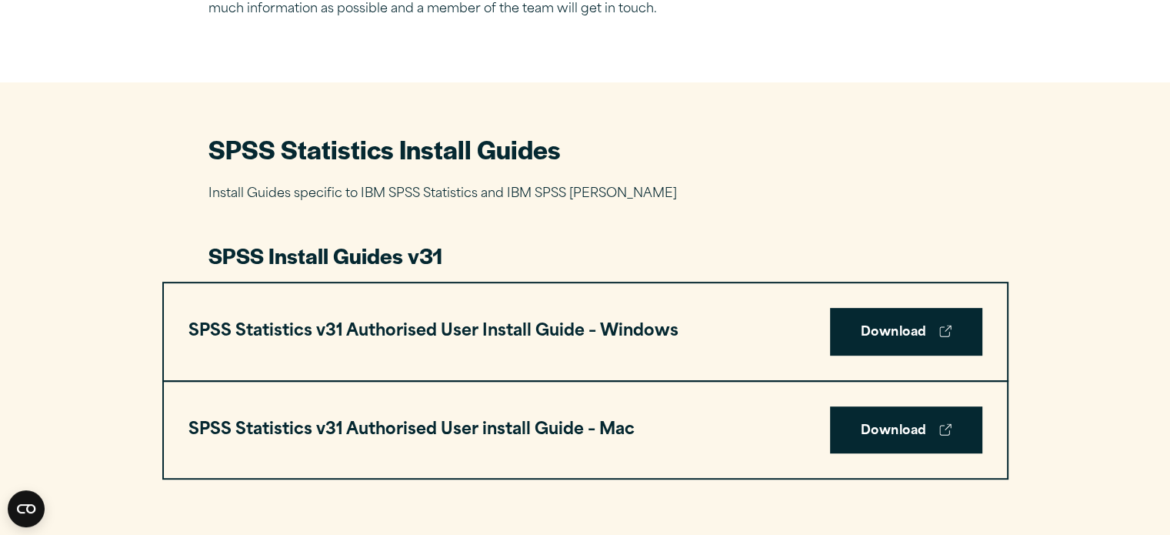
scroll to position [618, 0]
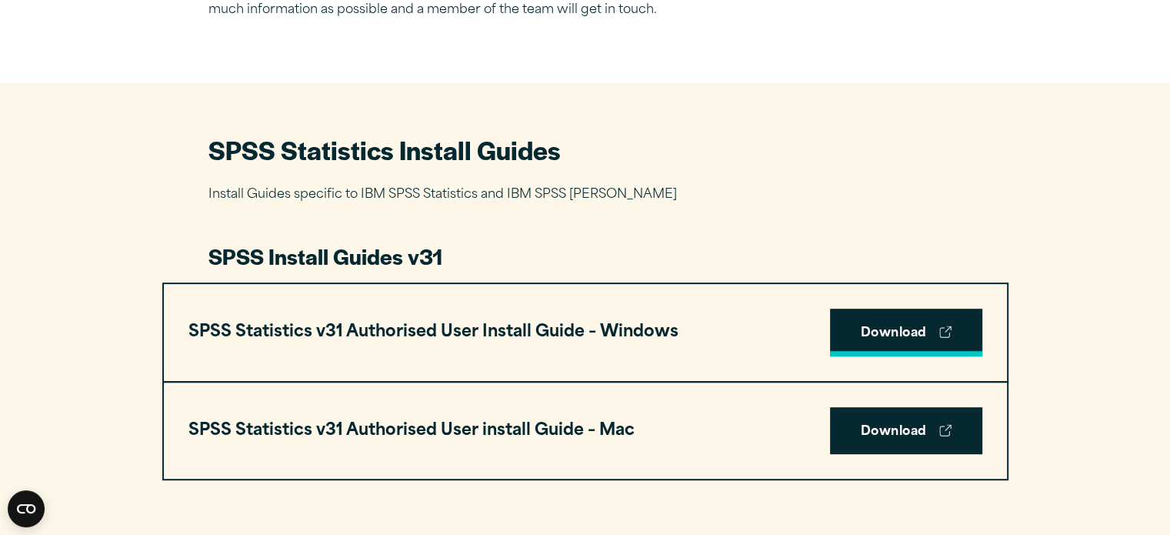
click at [901, 340] on link "Download" at bounding box center [906, 333] width 152 height 48
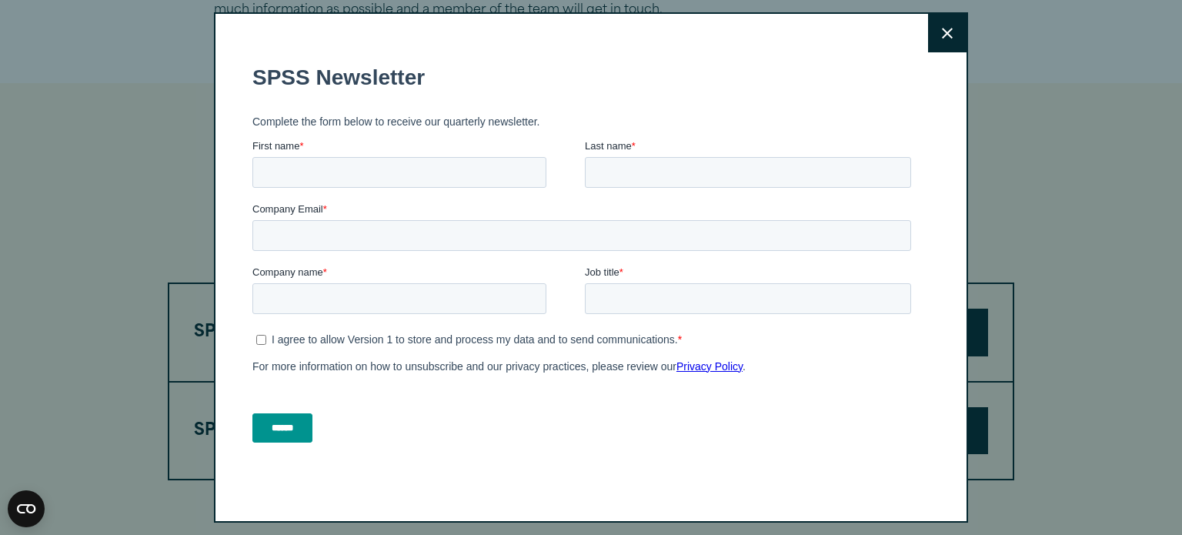
click at [941, 39] on button "Close" at bounding box center [947, 33] width 38 height 38
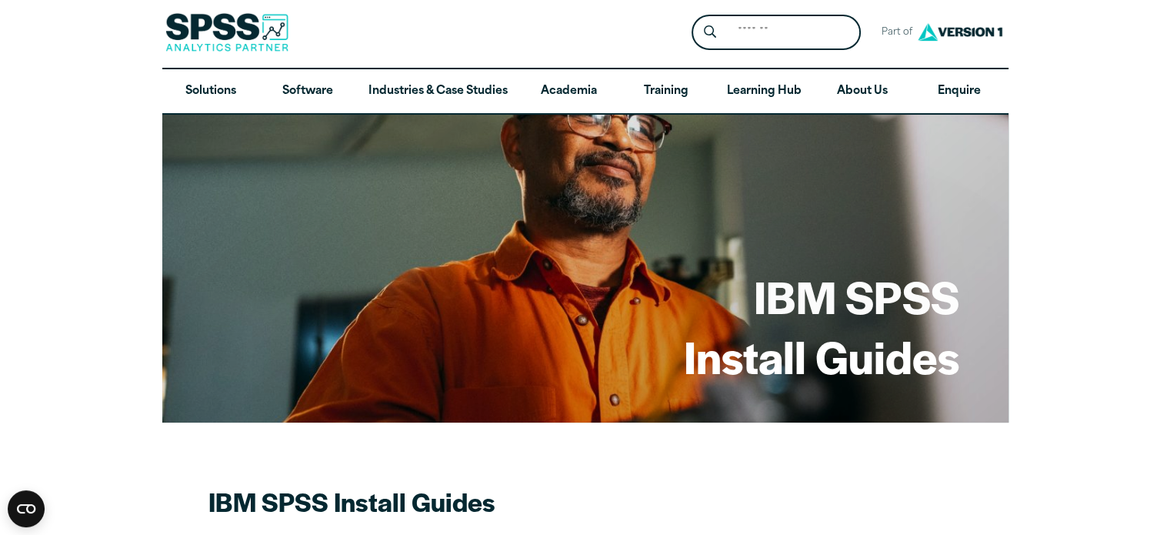
scroll to position [0, 0]
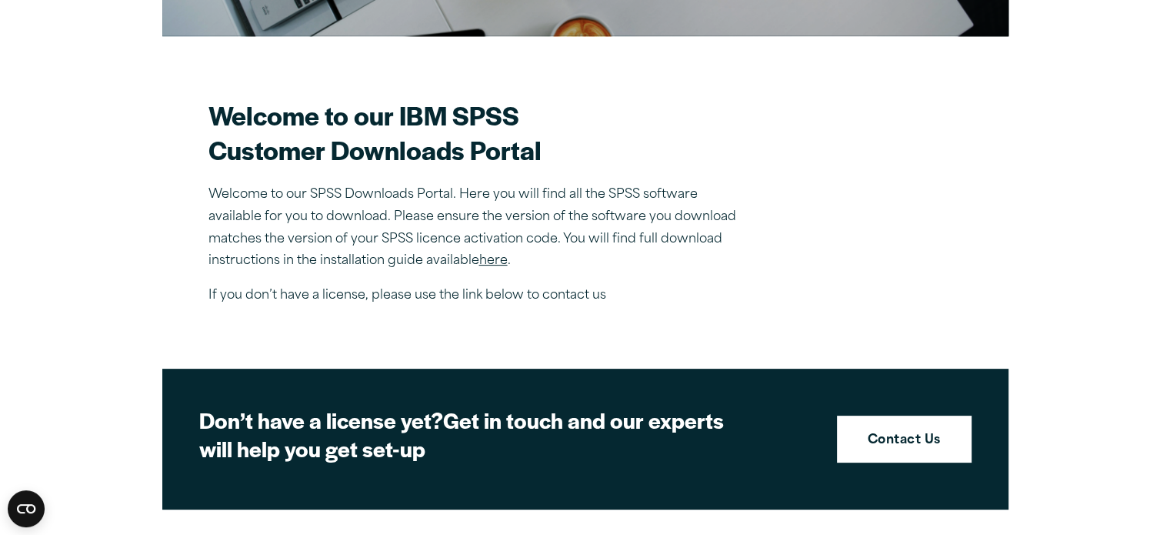
scroll to position [390, 0]
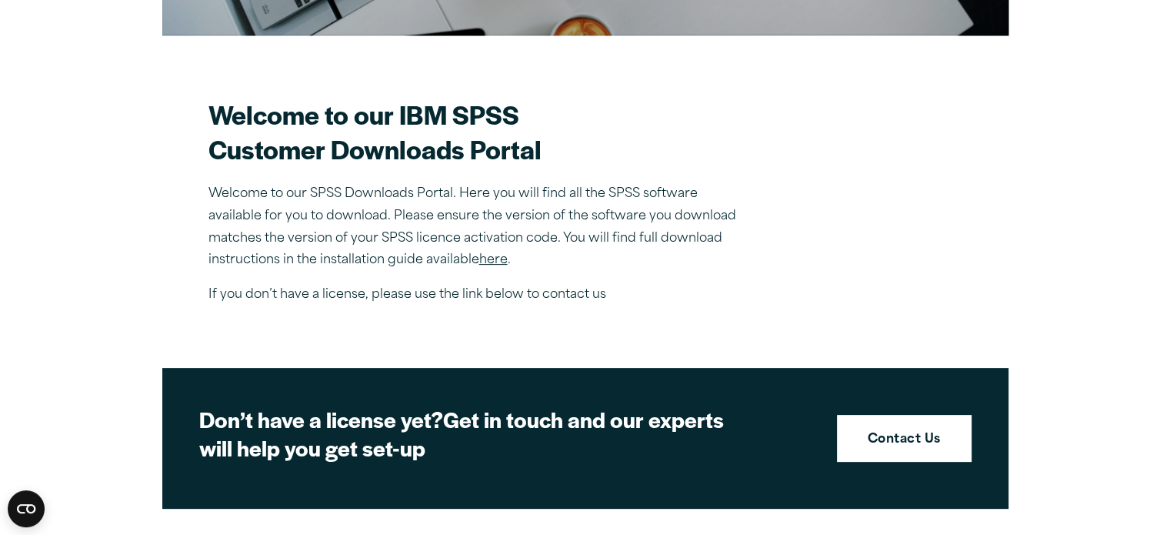
click at [499, 261] on link "here" at bounding box center [493, 260] width 28 height 12
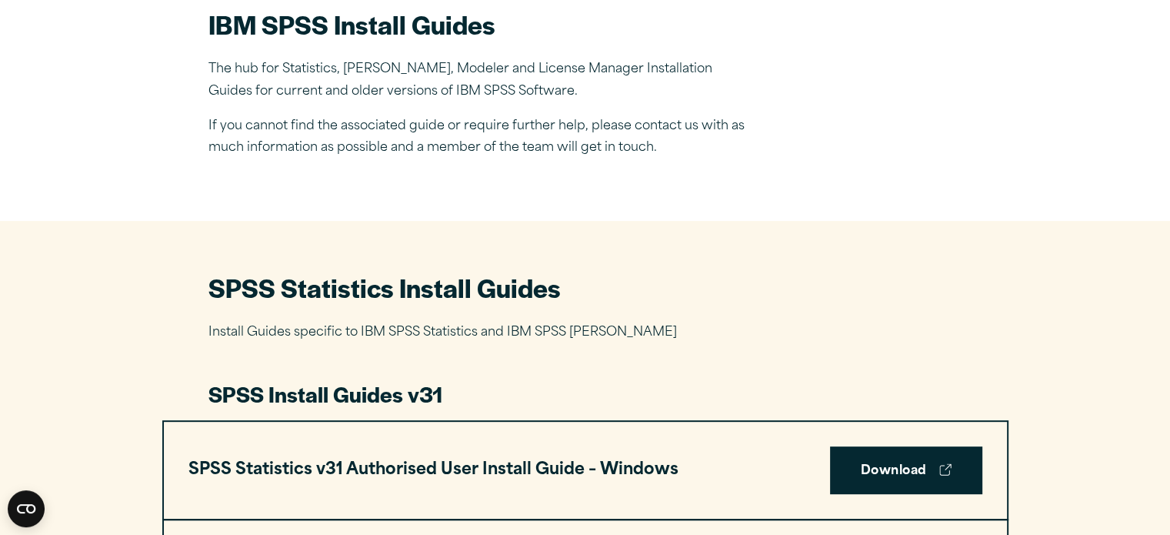
scroll to position [482, 0]
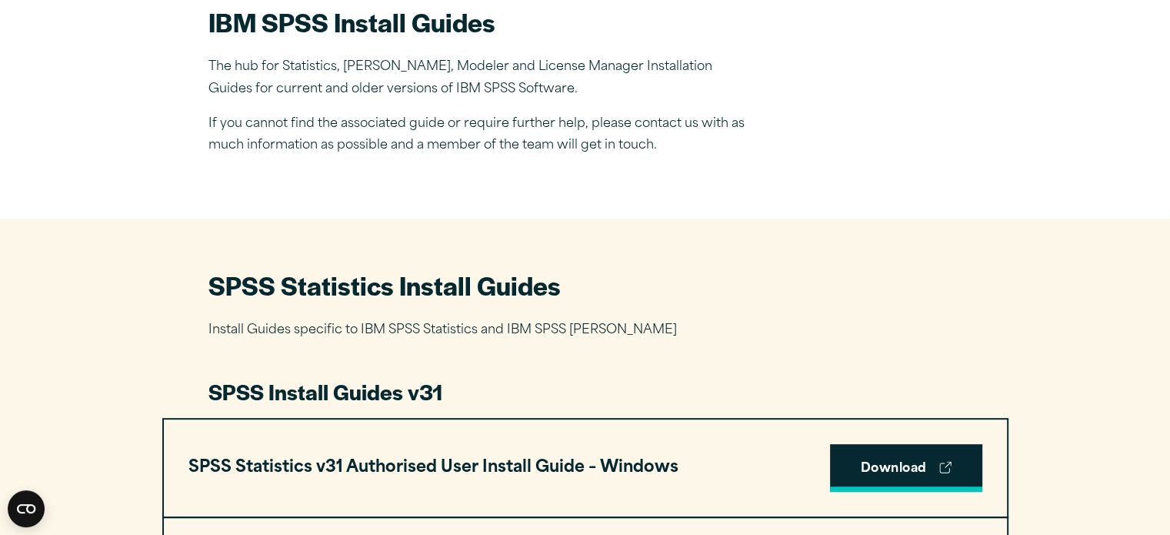
click at [877, 465] on link "Download" at bounding box center [906, 468] width 152 height 48
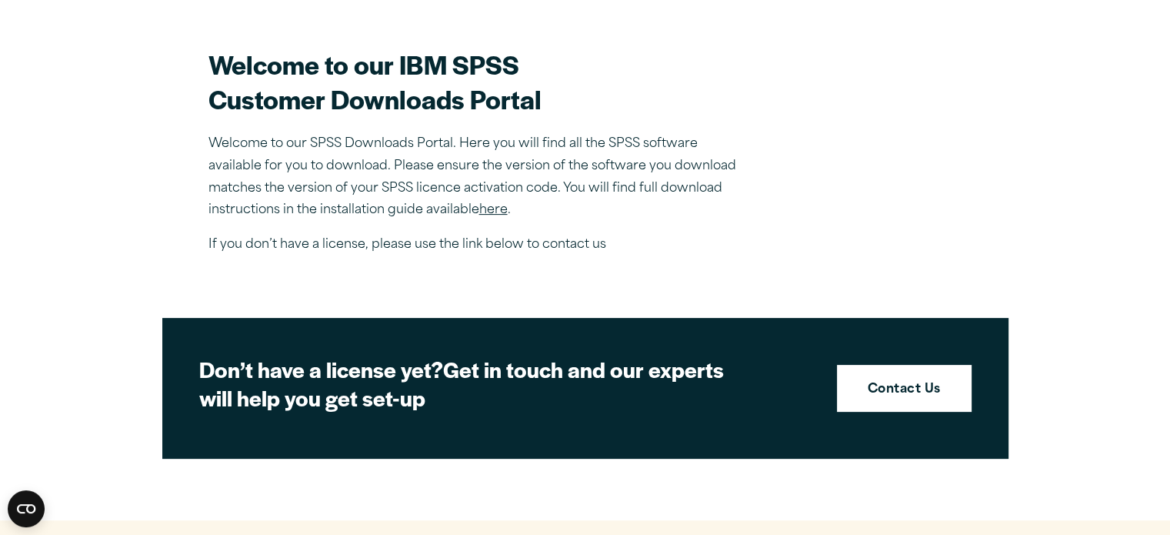
scroll to position [439, 0]
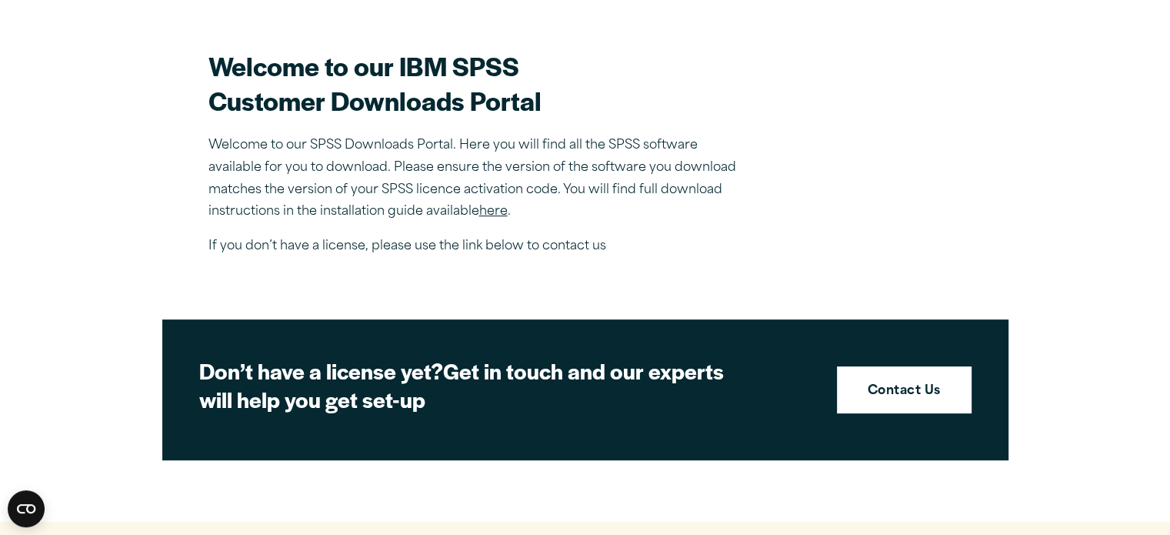
click at [503, 209] on link "here" at bounding box center [493, 211] width 28 height 12
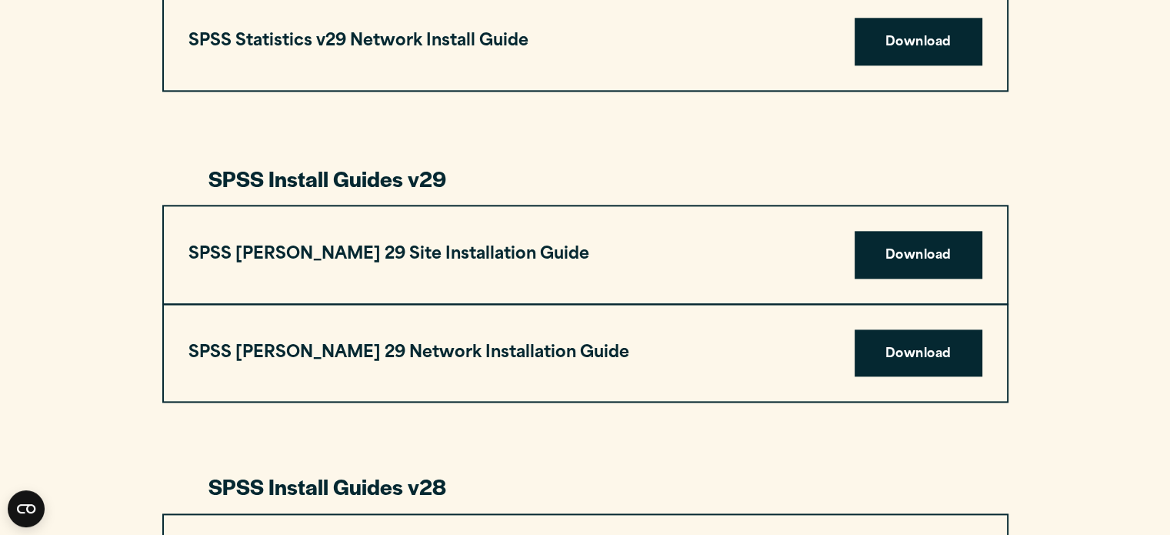
scroll to position [1786, 0]
